Goal: Complete application form

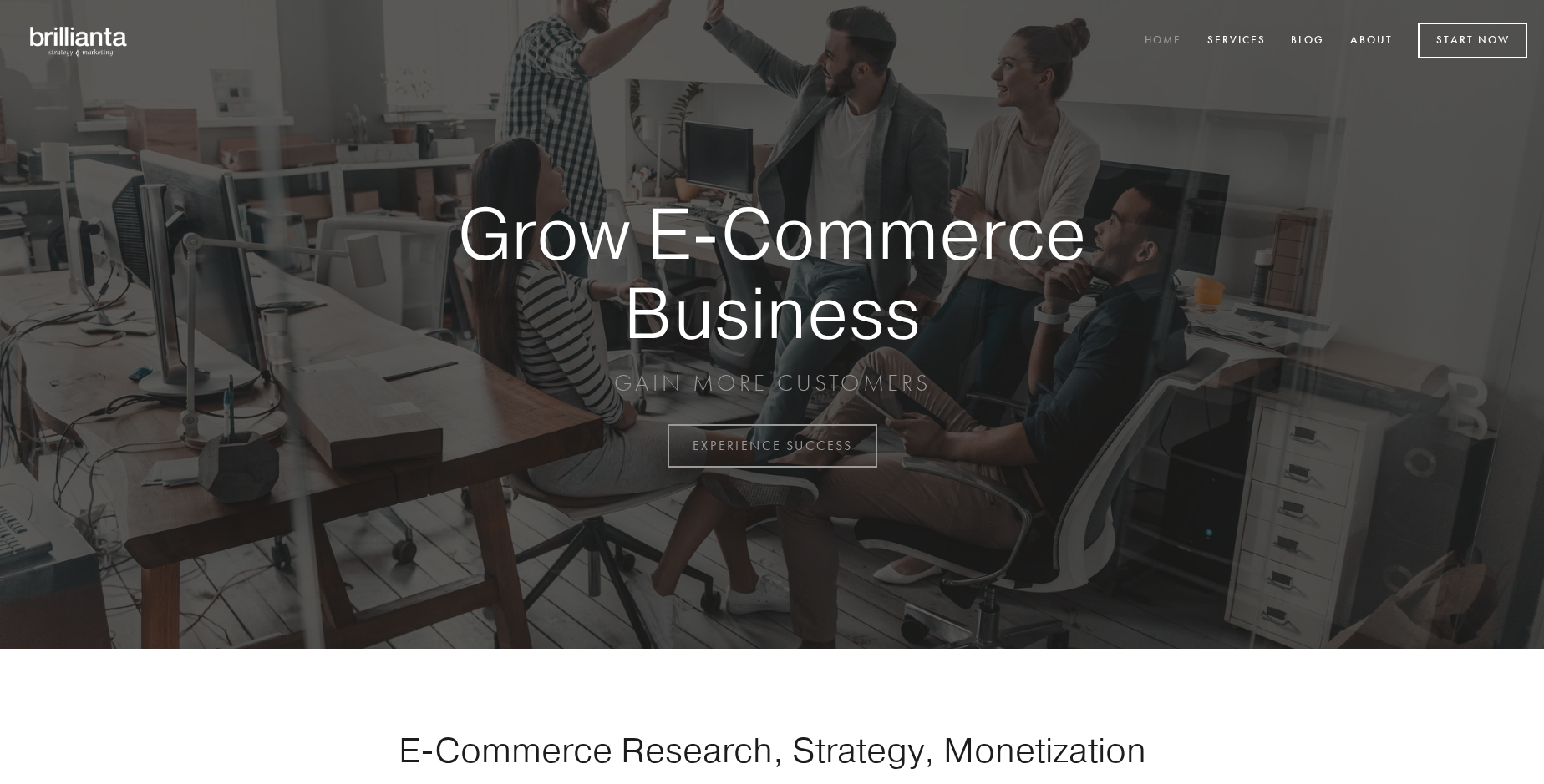
scroll to position [4379, 0]
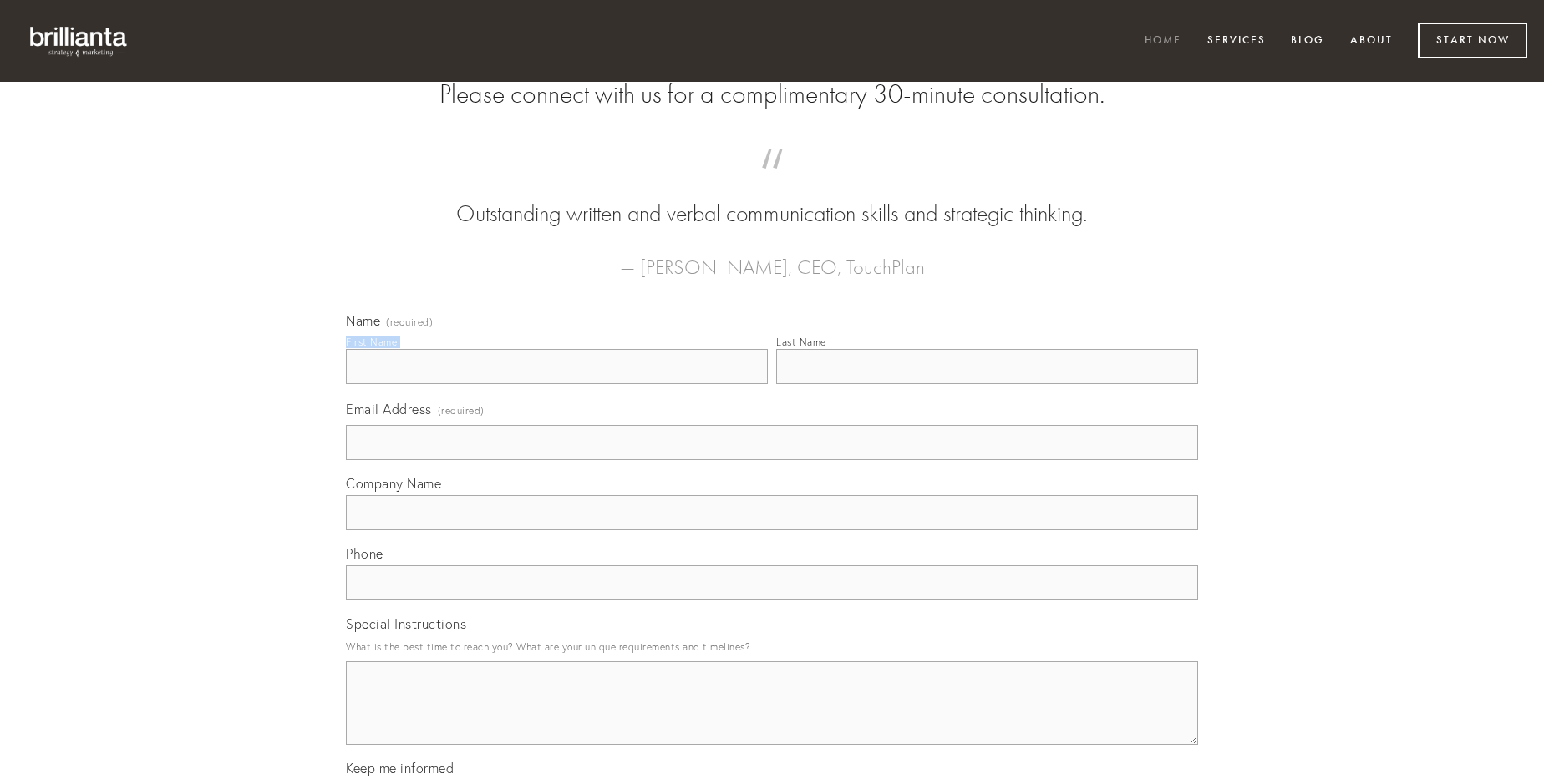
type input "[PERSON_NAME]"
click at [987, 385] on input "Last Name" at bounding box center [987, 367] width 422 height 35
type input "[PERSON_NAME]"
click at [772, 461] on input "Email Address (required)" at bounding box center [772, 443] width 852 height 35
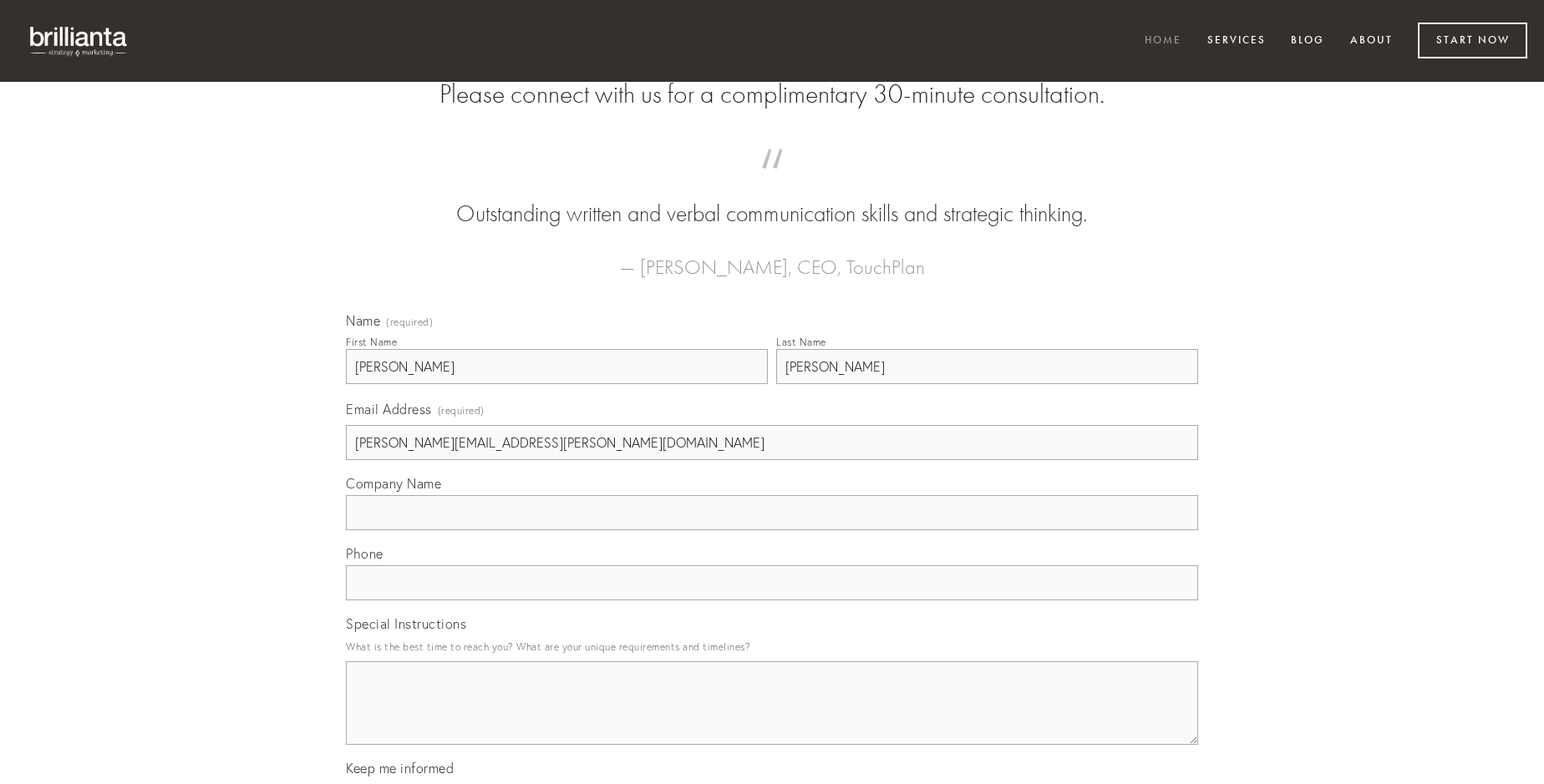
type input "[PERSON_NAME][EMAIL_ADDRESS][PERSON_NAME][DOMAIN_NAME]"
click at [772, 531] on input "Company Name" at bounding box center [772, 513] width 852 height 35
type input "sono"
click at [772, 600] on input "text" at bounding box center [772, 583] width 852 height 35
click at [772, 718] on textarea "Special Instructions" at bounding box center [772, 704] width 852 height 84
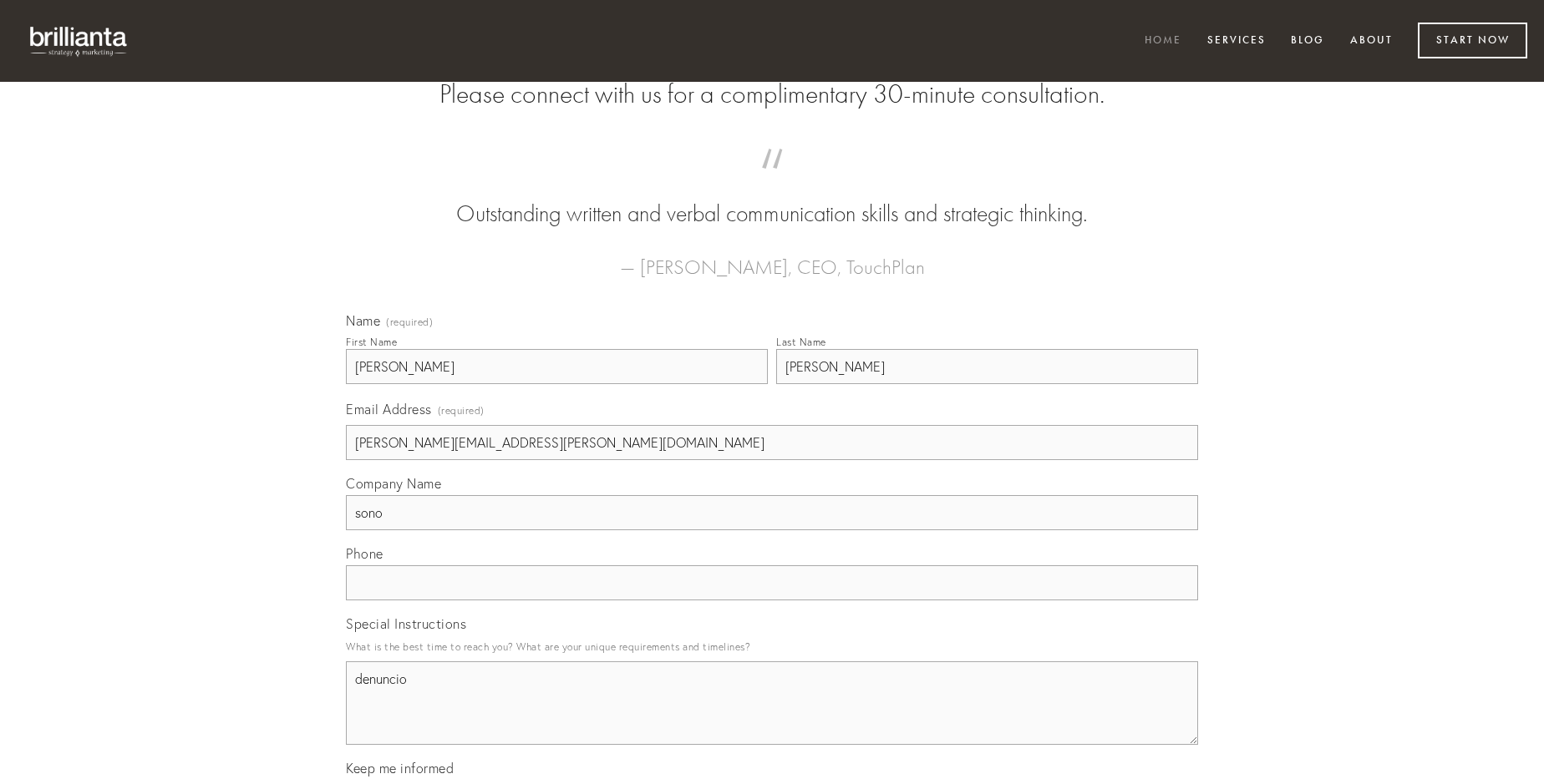
type textarea "denuncio"
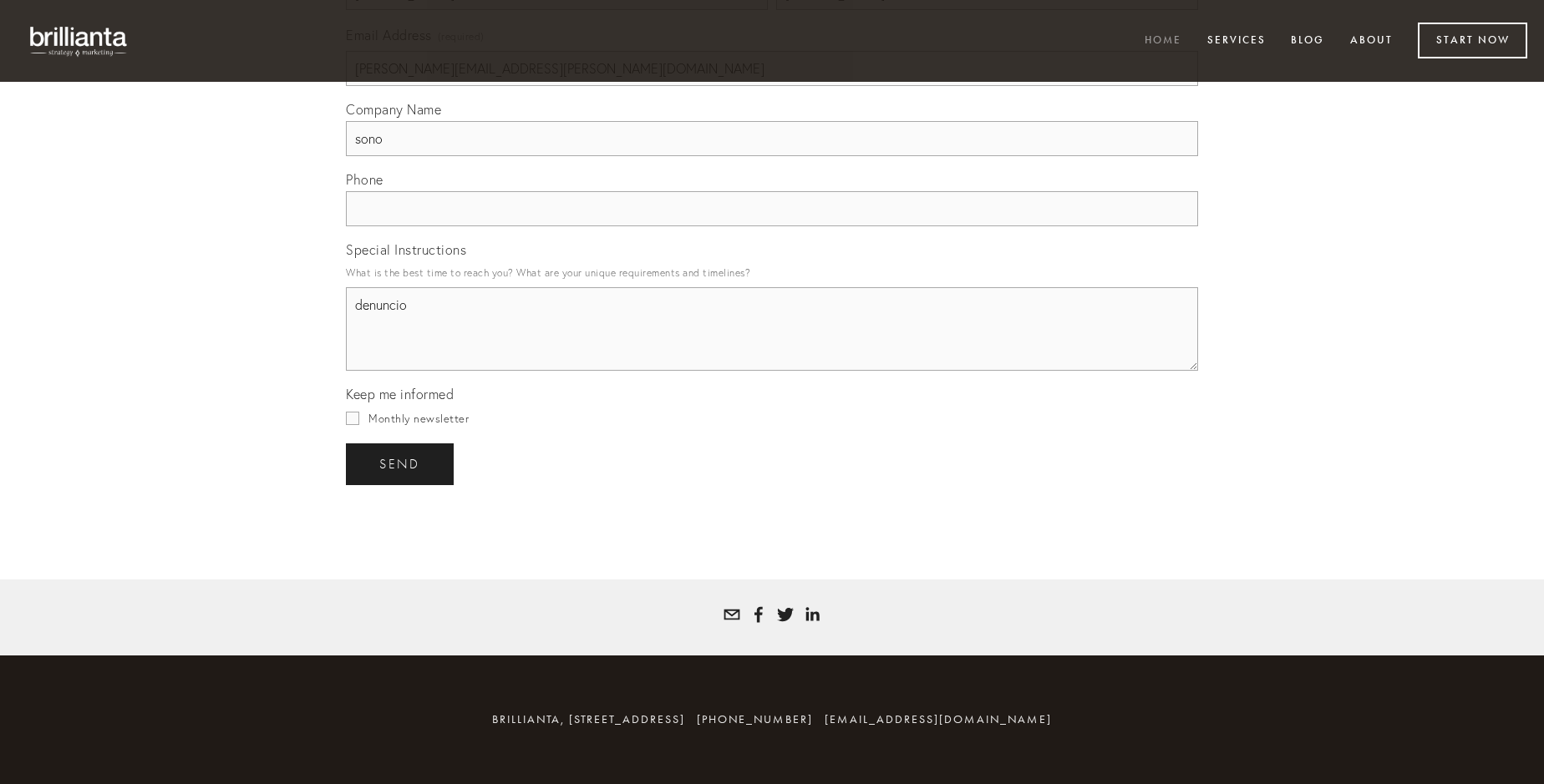
click at [401, 463] on span "send" at bounding box center [400, 464] width 41 height 15
